Goal: Task Accomplishment & Management: Manage account settings

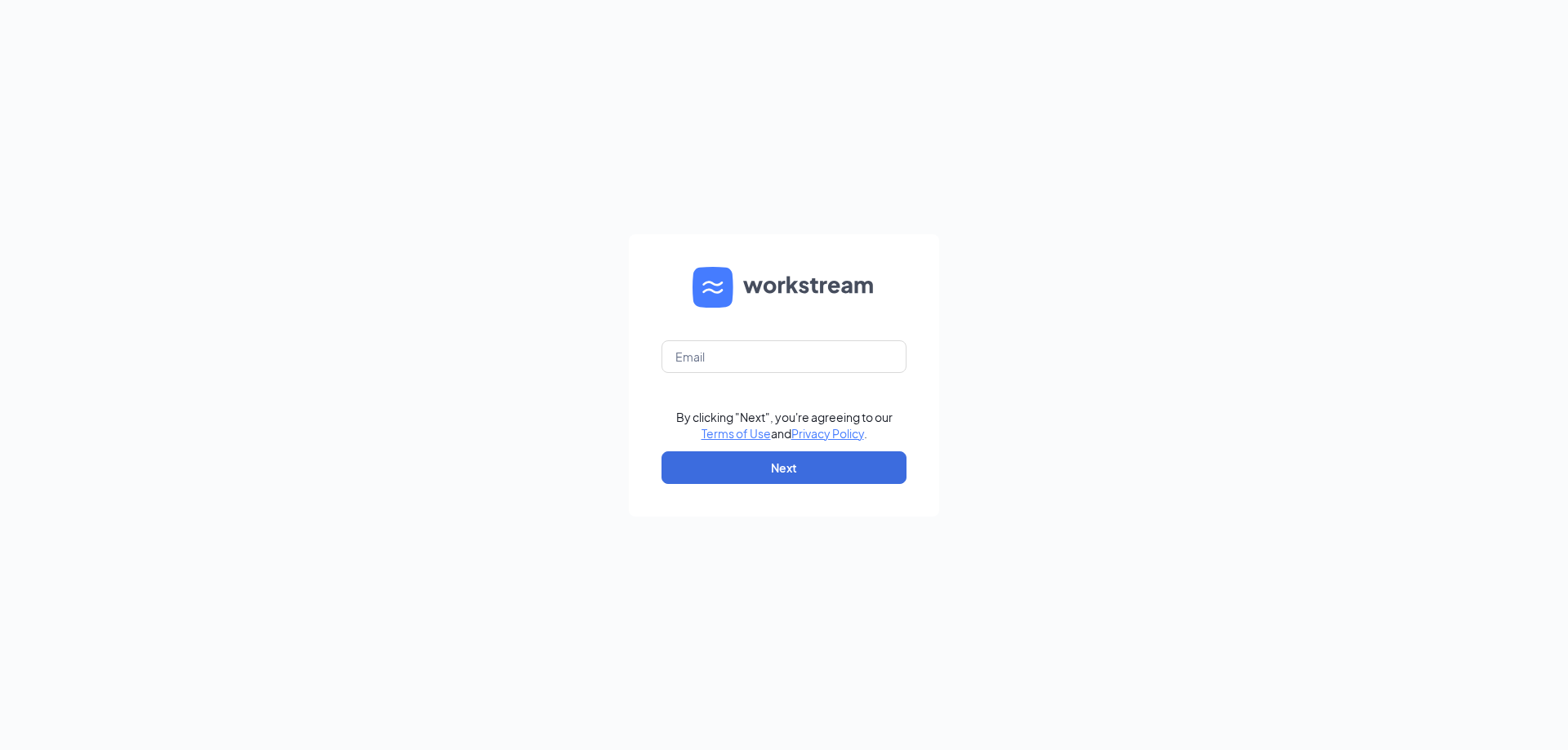
click at [1119, 273] on div "By clicking "Next", you're agreeing to our Terms of Use and Privacy Policy . Ne…" at bounding box center [784, 375] width 1568 height 750
click at [716, 347] on input "text" at bounding box center [784, 357] width 245 height 33
type input "[PERSON_NAME][EMAIL_ADDRESS][PERSON_NAME][DOMAIN_NAME]"
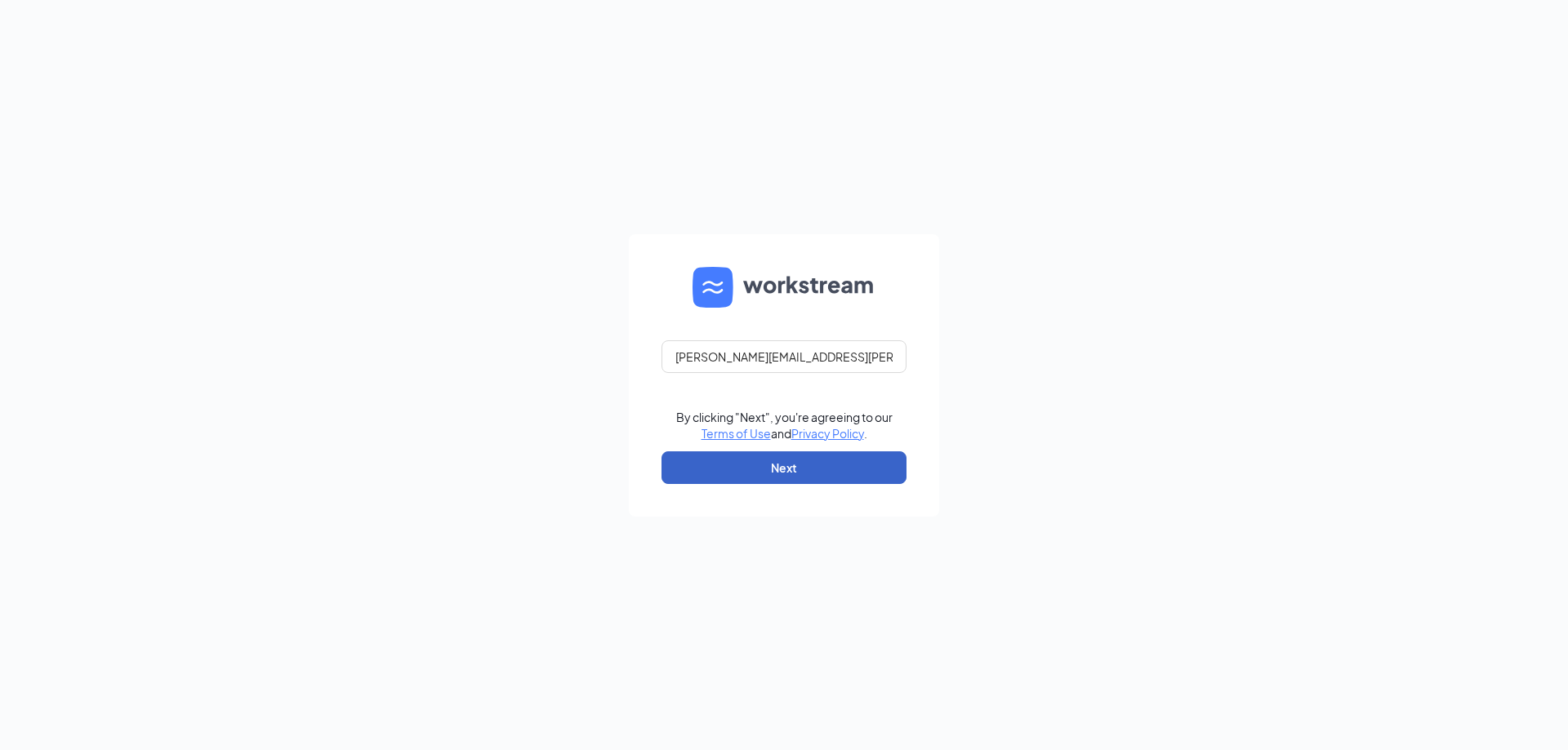
click at [747, 466] on button "Next" at bounding box center [784, 468] width 245 height 33
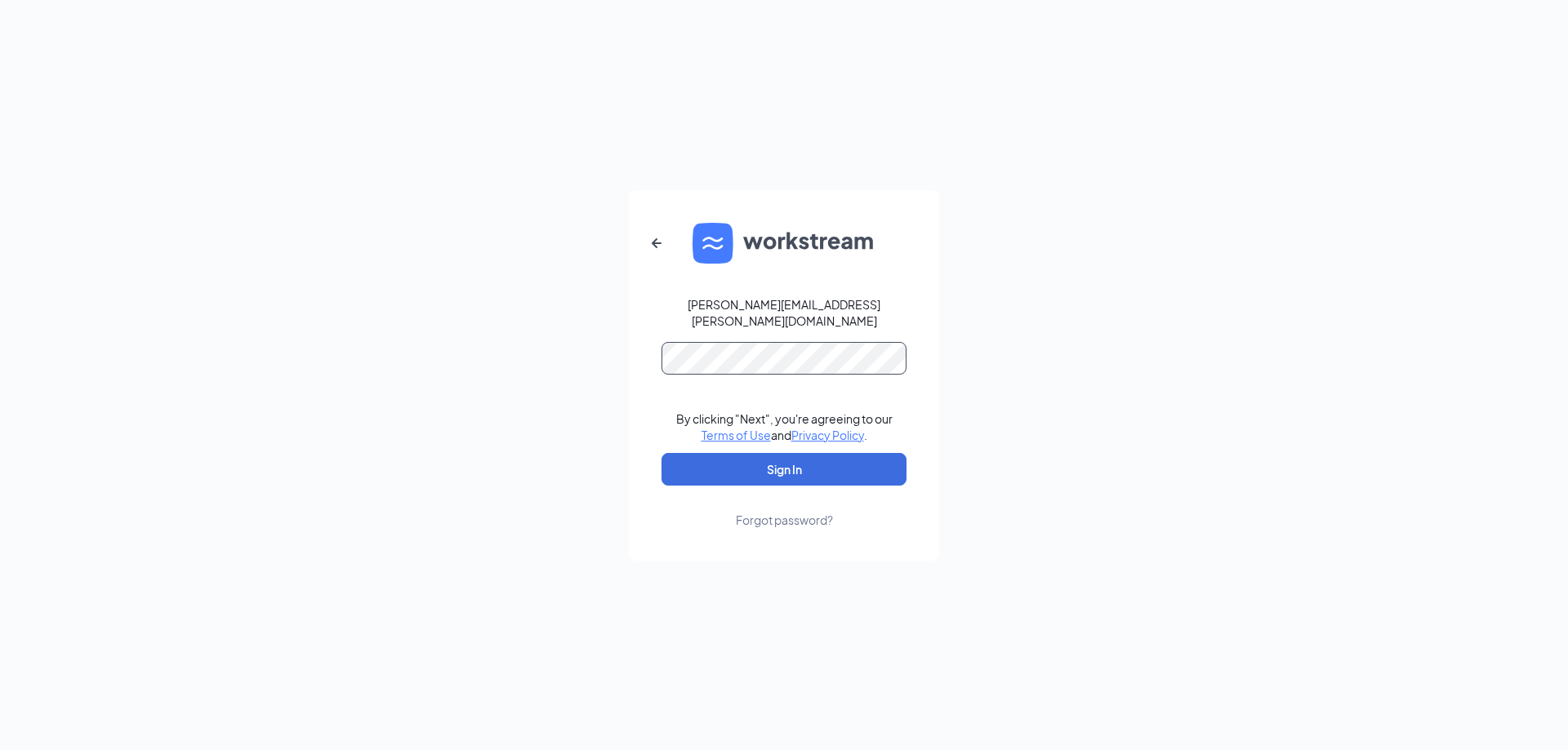
click at [662, 453] on button "Sign In" at bounding box center [784, 470] width 245 height 33
click at [783, 464] on button "Sign In" at bounding box center [784, 470] width 245 height 33
click at [662, 453] on button "Sign In" at bounding box center [784, 470] width 245 height 33
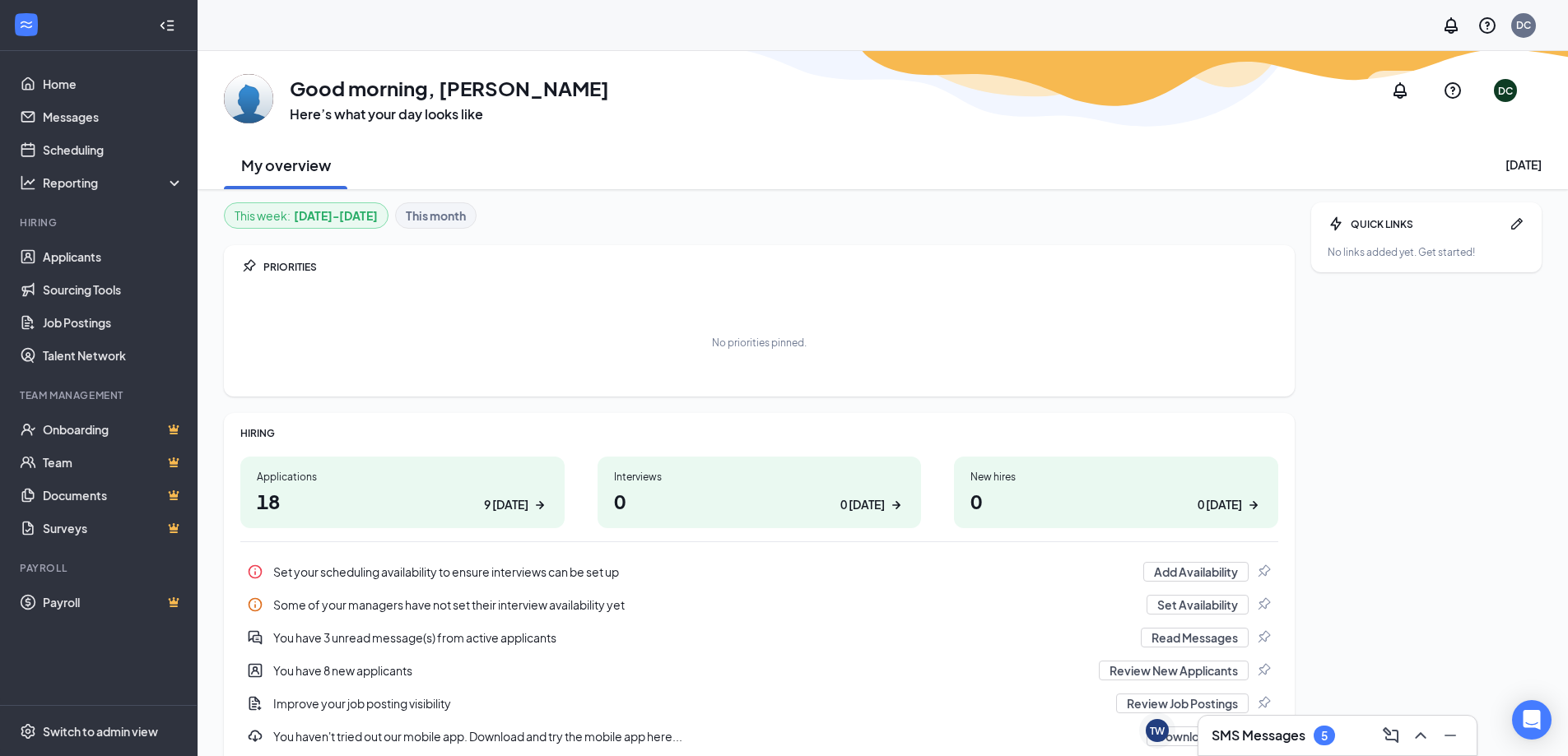
click at [1290, 734] on h3 "SMS Messages" at bounding box center [1258, 736] width 94 height 19
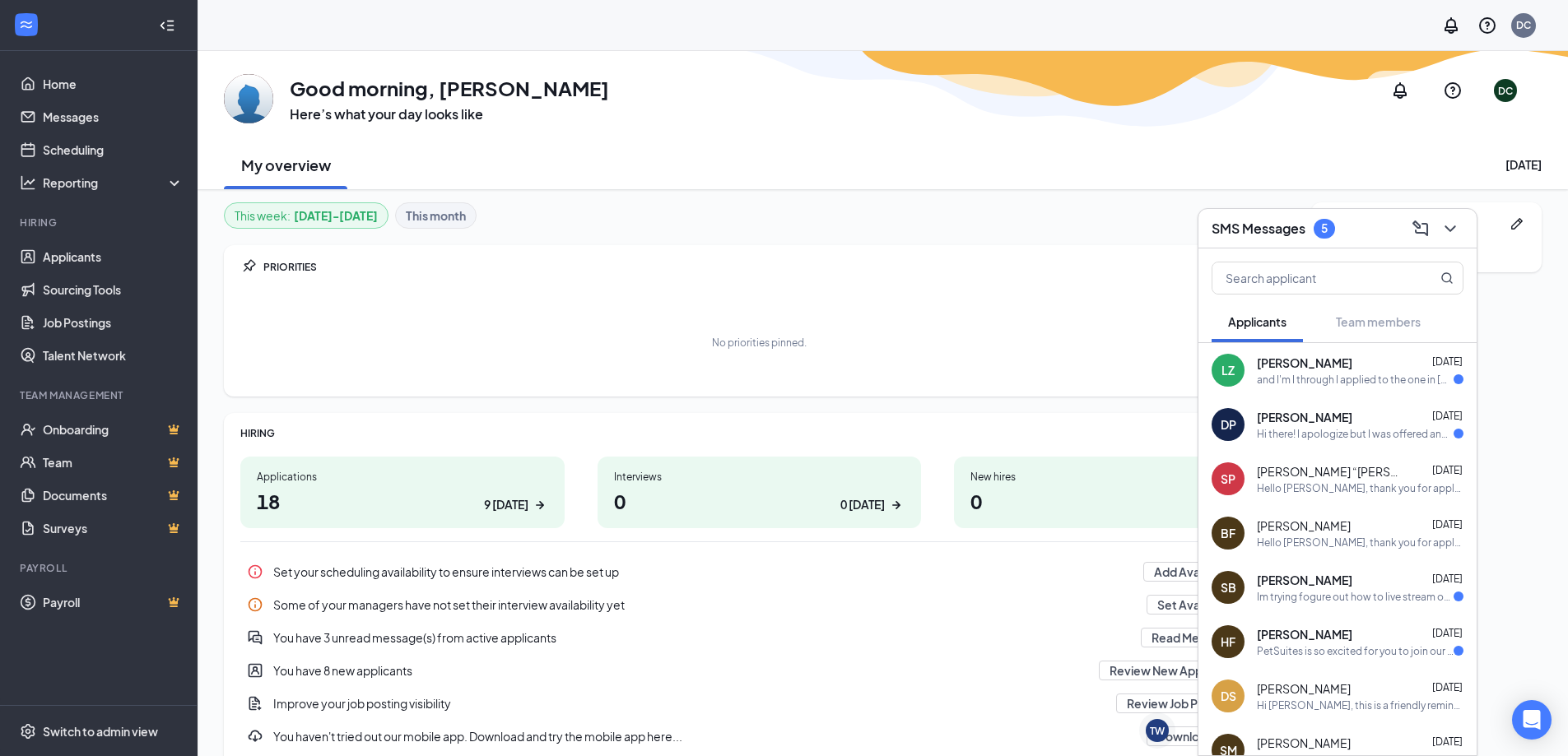
click at [1331, 649] on div "PetSuites is so excited for you to join our team! Do you know anyone else who m…" at bounding box center [1356, 651] width 196 height 14
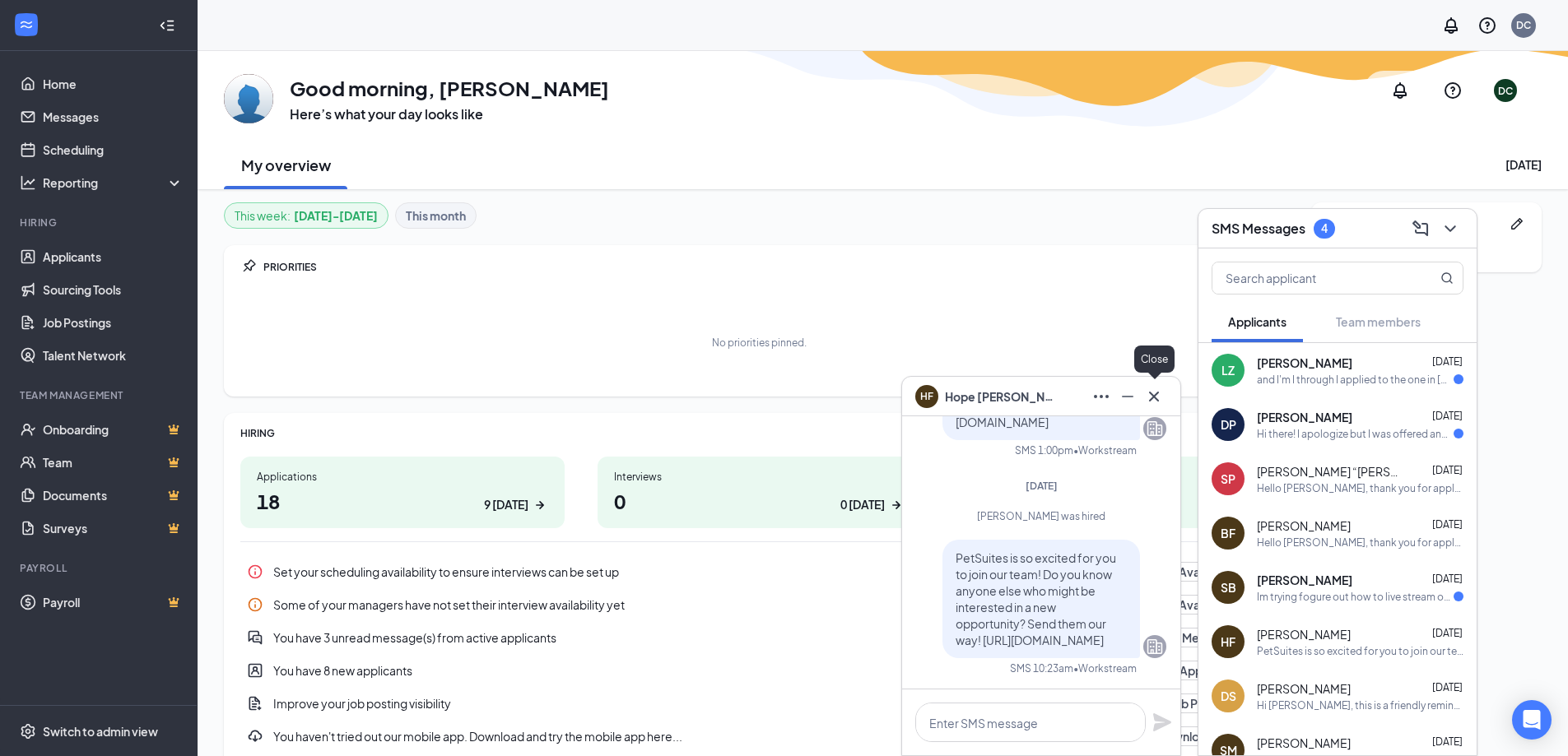
click at [1155, 394] on icon "Cross" at bounding box center [1154, 397] width 19 height 19
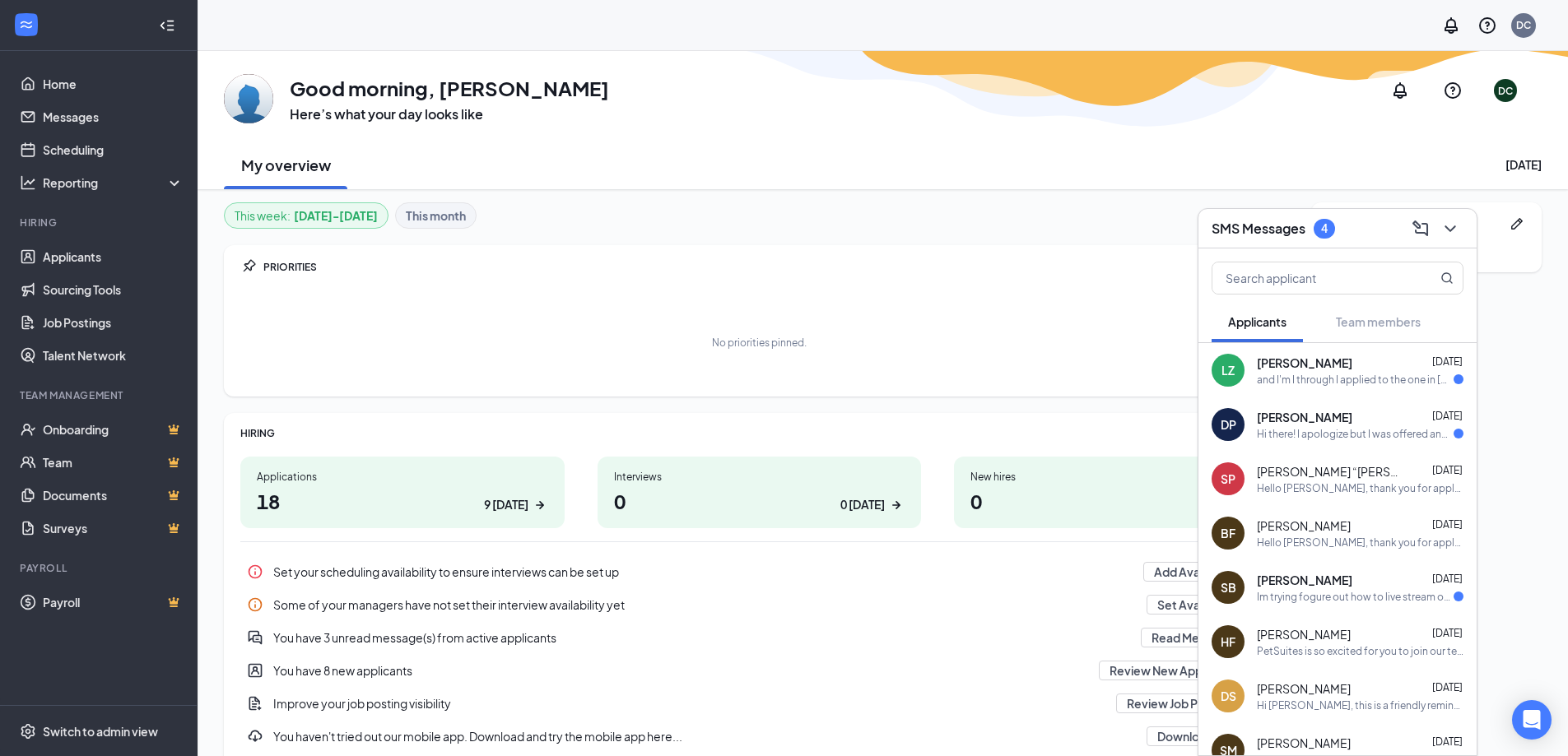
click at [1346, 596] on div "Im trying fogure out how to live stream our interview and cant . Is their anywa…" at bounding box center [1356, 597] width 196 height 14
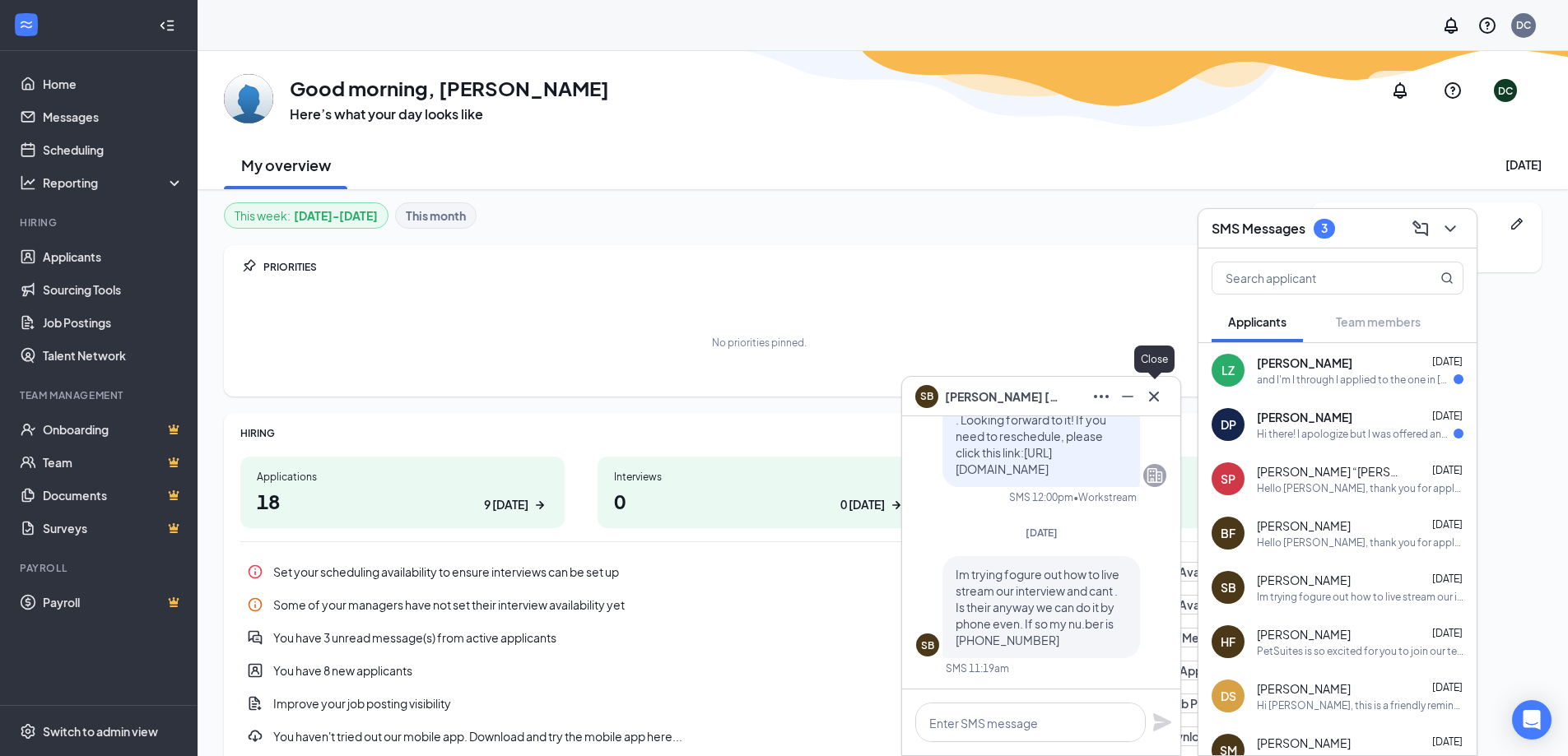
click at [1155, 401] on icon "Cross" at bounding box center [1154, 397] width 19 height 19
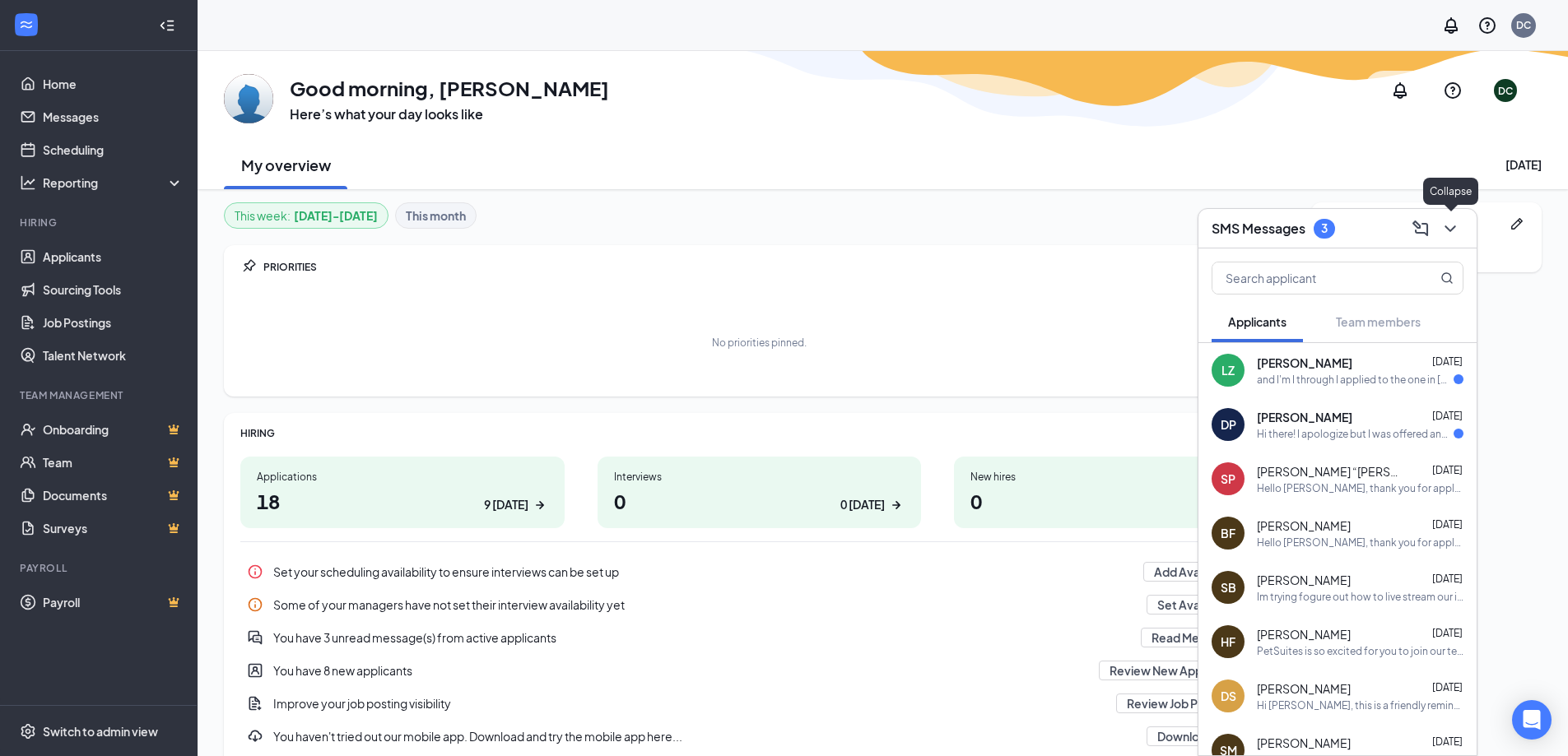
click at [1450, 233] on icon "ChevronDown" at bounding box center [1450, 228] width 19 height 19
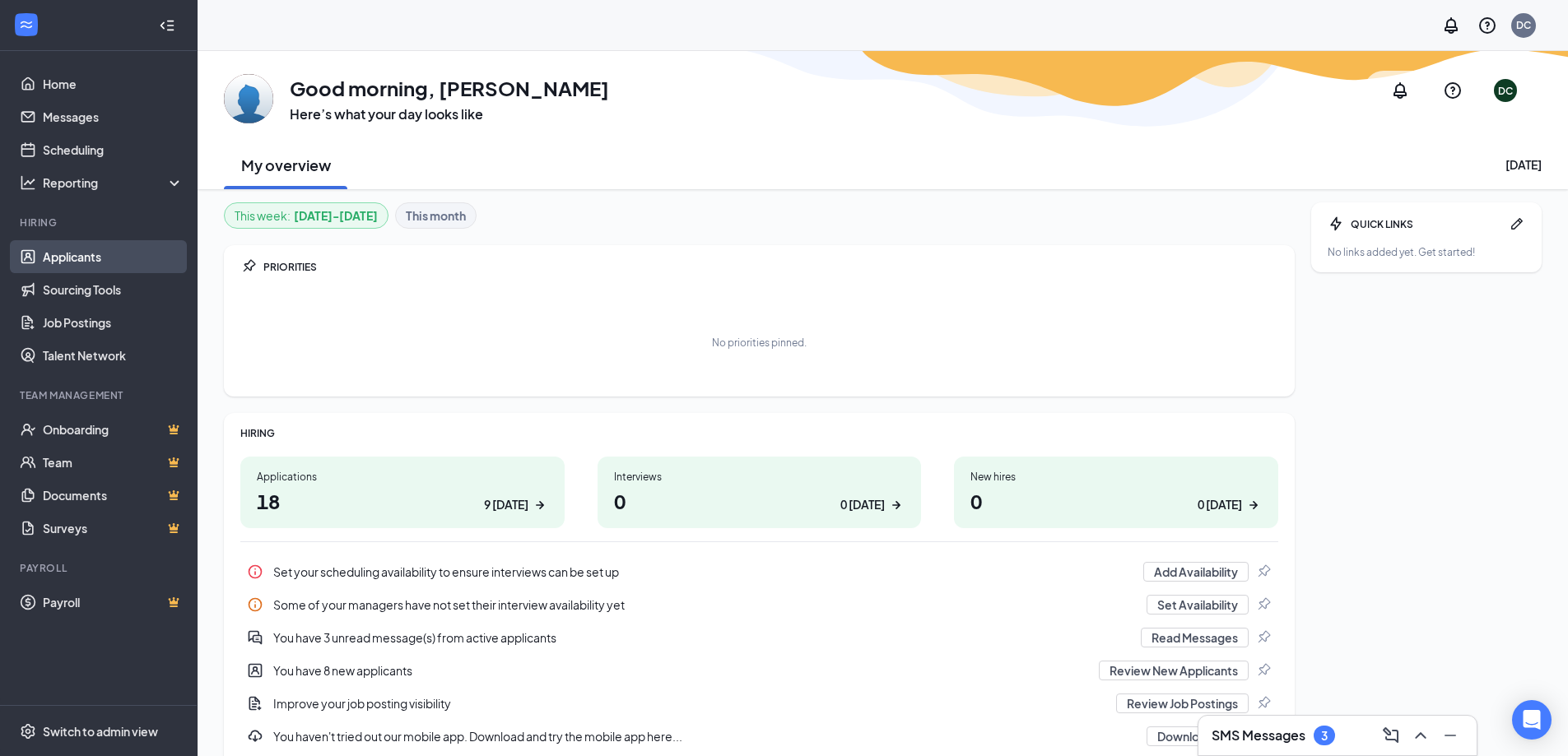
click at [129, 258] on link "Applicants" at bounding box center [113, 257] width 141 height 33
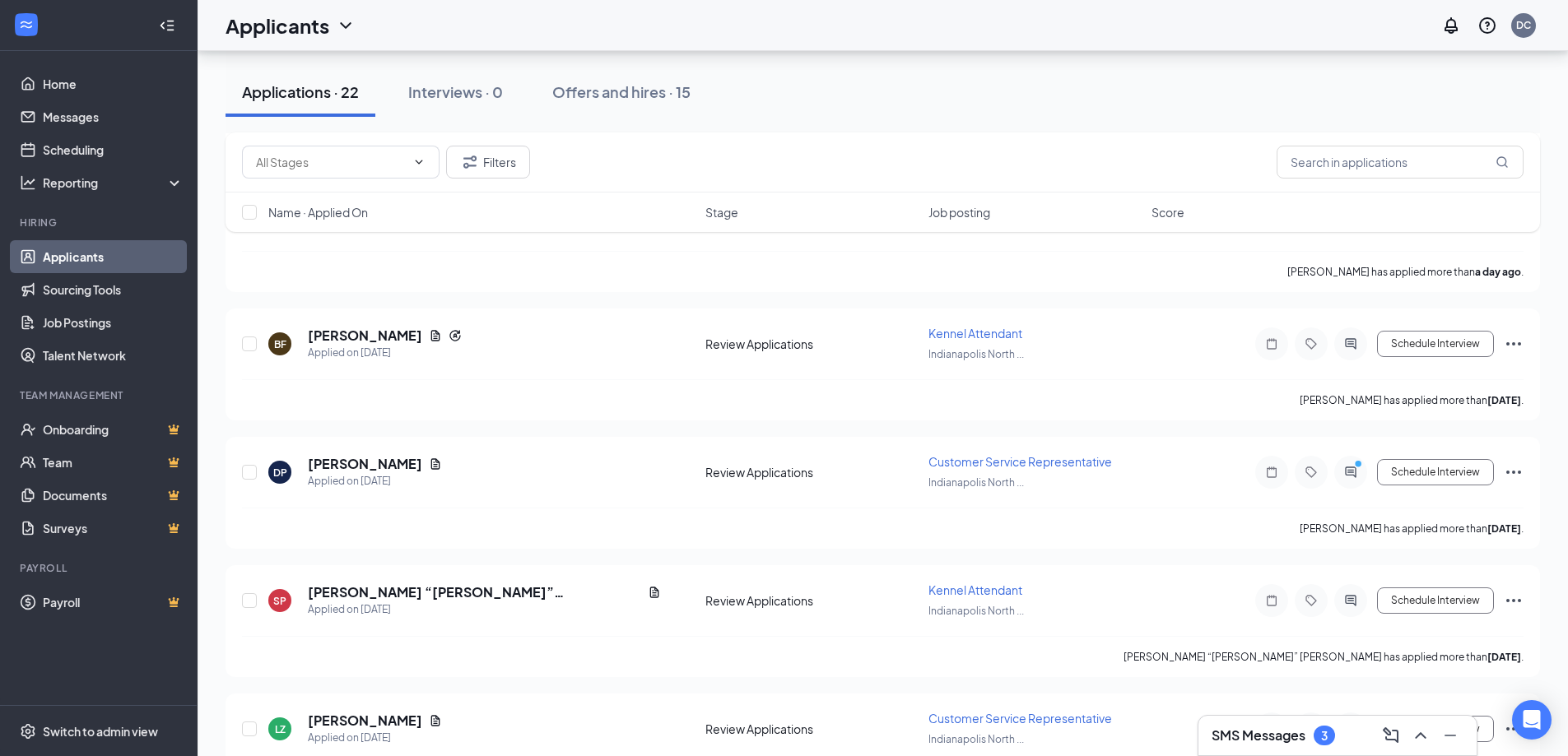
scroll to position [1644, 0]
